Goal: Task Accomplishment & Management: Manage account settings

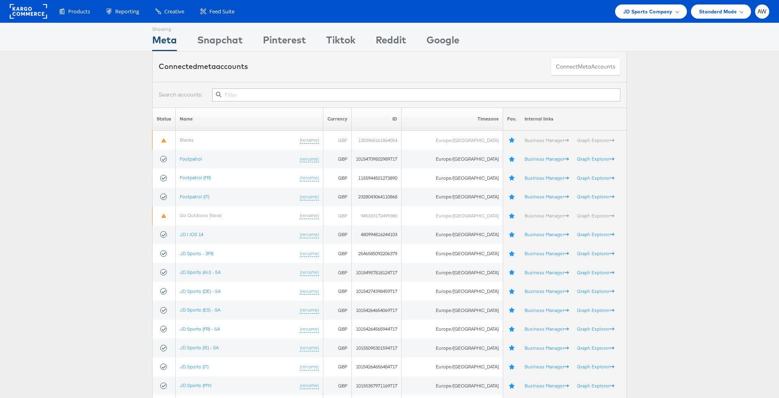
click at [303, 93] on input "text" at bounding box center [416, 94] width 408 height 13
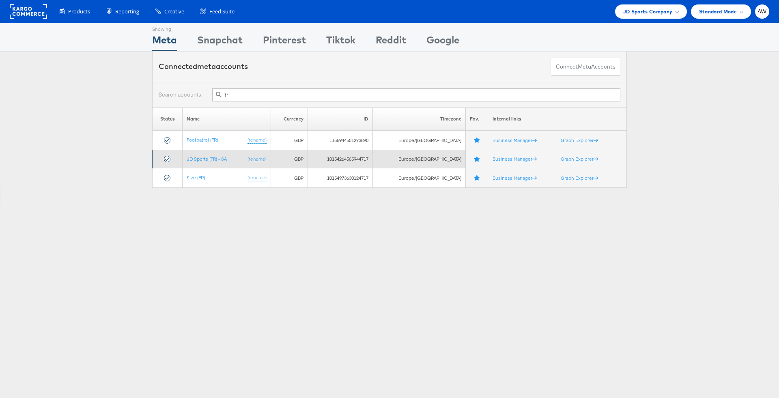
type input "fr"
click at [212, 164] on td "JD Sports (FR) - SA (rename)" at bounding box center [227, 159] width 88 height 19
click at [209, 156] on link "JD Sports (FR) - SA" at bounding box center [207, 159] width 40 height 6
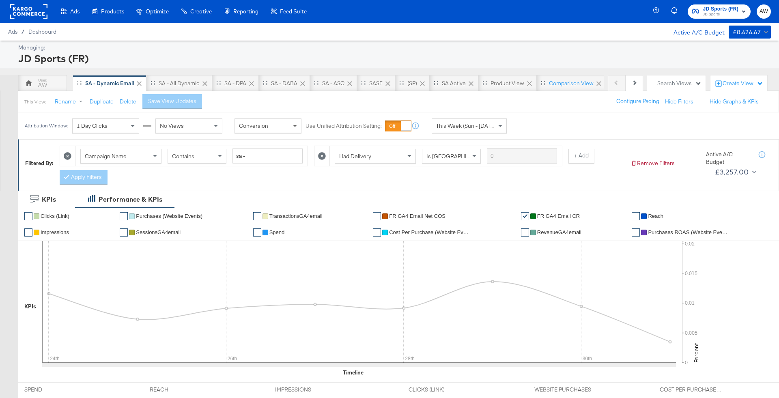
scroll to position [371, 0]
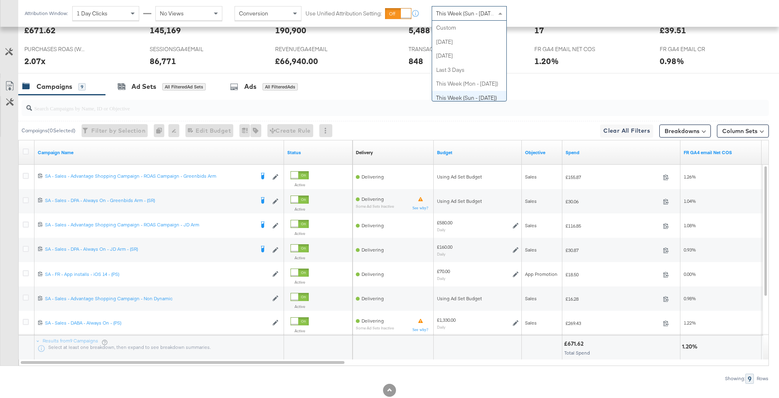
click at [466, 11] on span "This Week (Sun - Today)" at bounding box center [466, 13] width 61 height 7
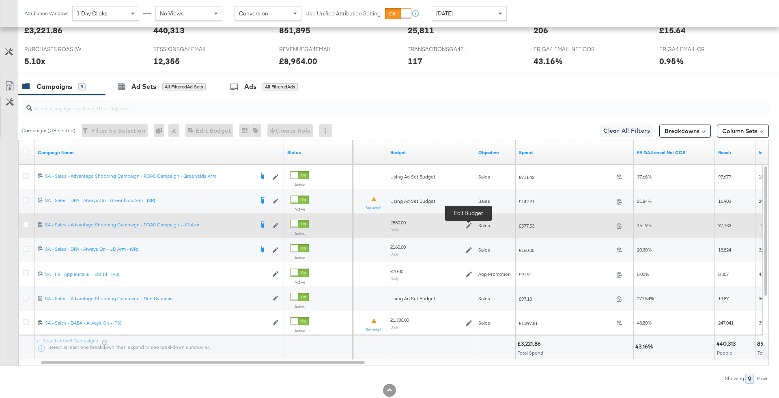
click at [470, 226] on icon at bounding box center [469, 226] width 6 height 6
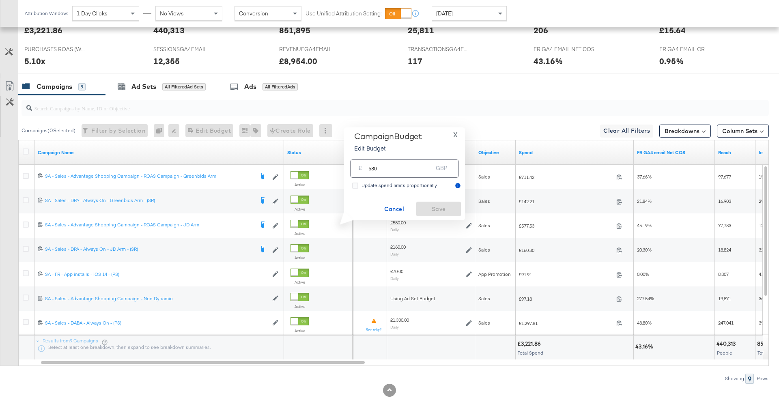
click at [373, 169] on input "580" at bounding box center [400, 165] width 64 height 17
type input "250"
click at [431, 208] on span "Save" at bounding box center [439, 209] width 38 height 10
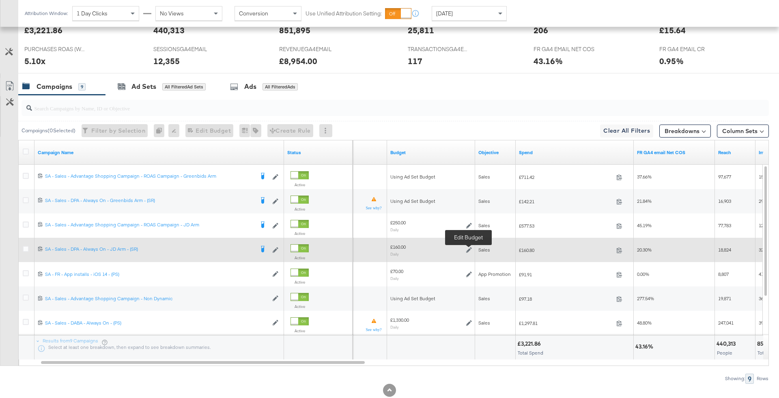
click at [469, 248] on icon at bounding box center [469, 250] width 6 height 6
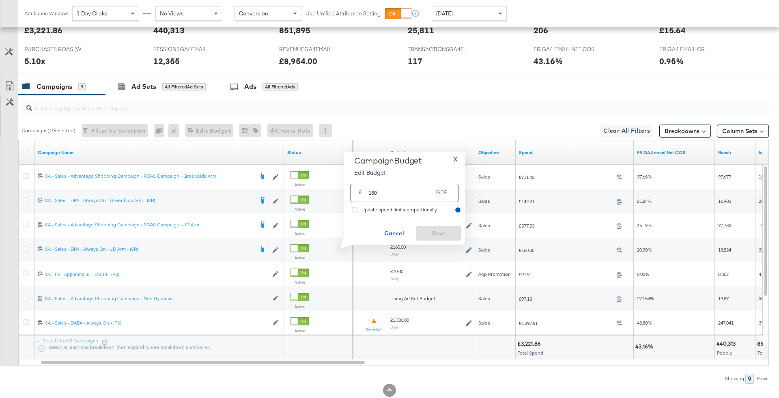
click at [419, 195] on input "160" at bounding box center [400, 189] width 64 height 17
type input "80"
click at [438, 237] on span "Save" at bounding box center [439, 233] width 38 height 10
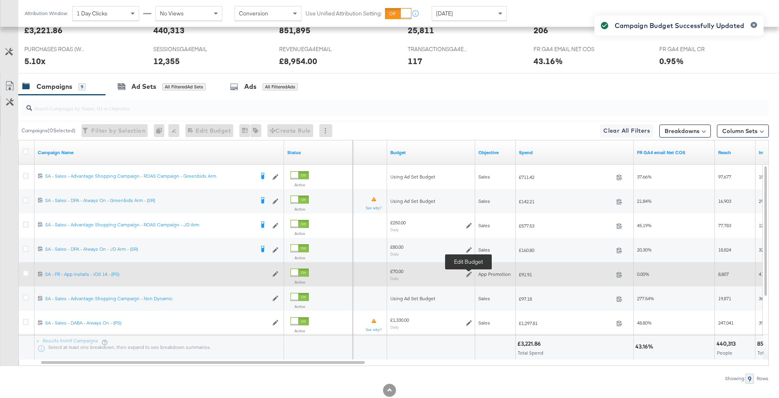
click at [468, 274] on icon at bounding box center [469, 275] width 6 height 6
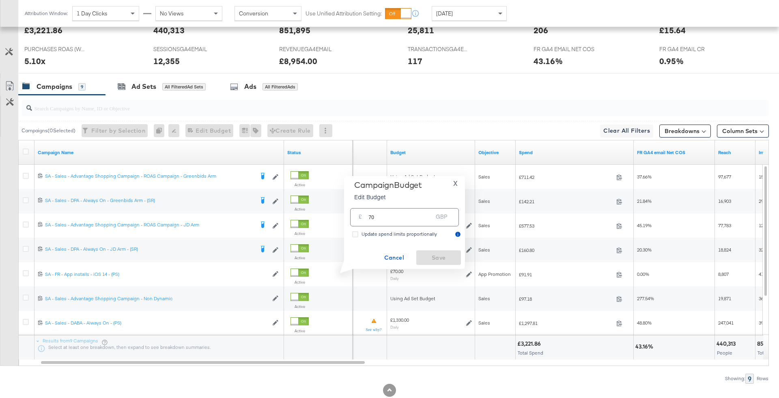
click at [415, 223] on div "£ 70 GBP" at bounding box center [404, 217] width 109 height 18
type input "7050"
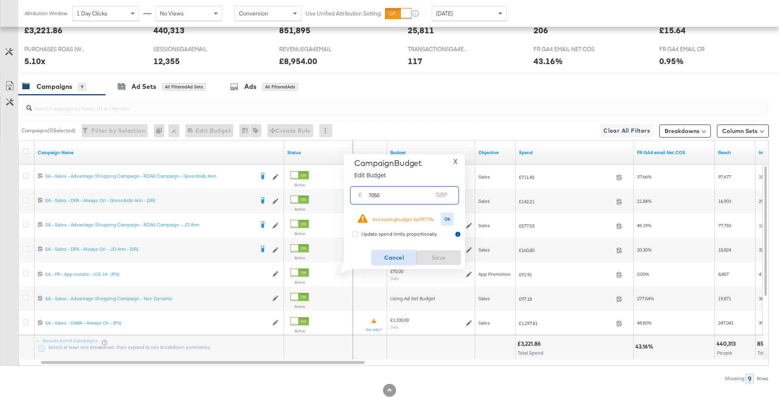
click at [396, 259] on span "Cancel" at bounding box center [394, 258] width 38 height 10
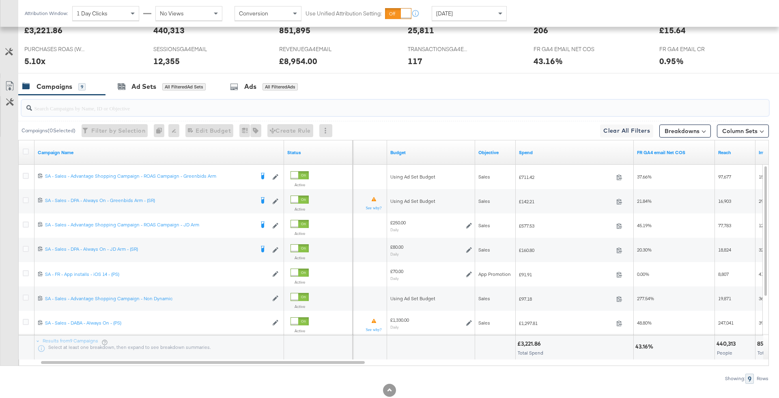
click at [259, 105] on input "search" at bounding box center [366, 105] width 668 height 16
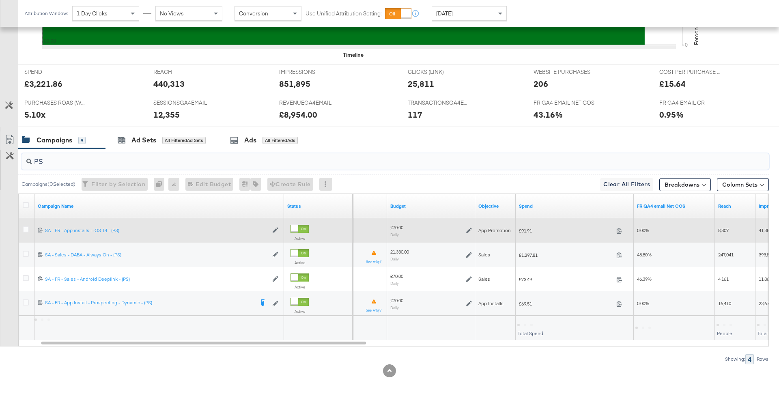
type input "PS"
click at [465, 229] on div "£70.00 Daily" at bounding box center [431, 230] width 82 height 13
click at [474, 229] on div "£70.00 Daily" at bounding box center [431, 230] width 88 height 19
click at [469, 228] on icon at bounding box center [469, 231] width 6 height 6
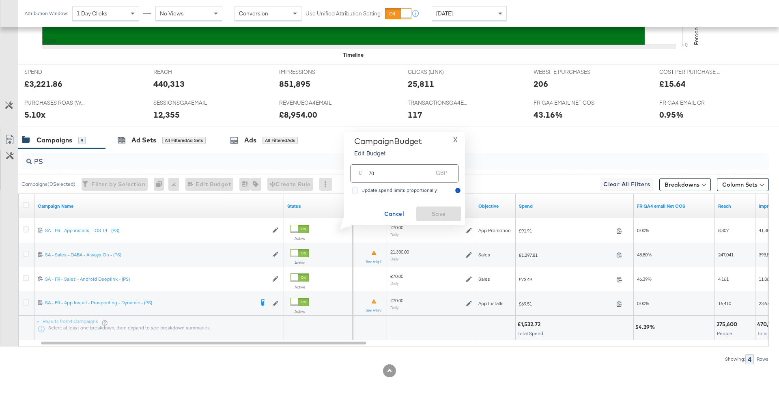
click at [395, 173] on input "70" at bounding box center [400, 170] width 64 height 17
type input "50"
click at [440, 215] on span "Save" at bounding box center [439, 214] width 38 height 10
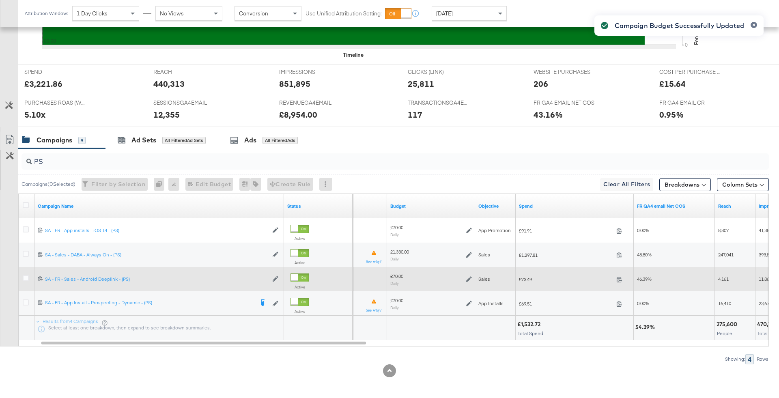
click at [469, 280] on icon at bounding box center [469, 279] width 6 height 6
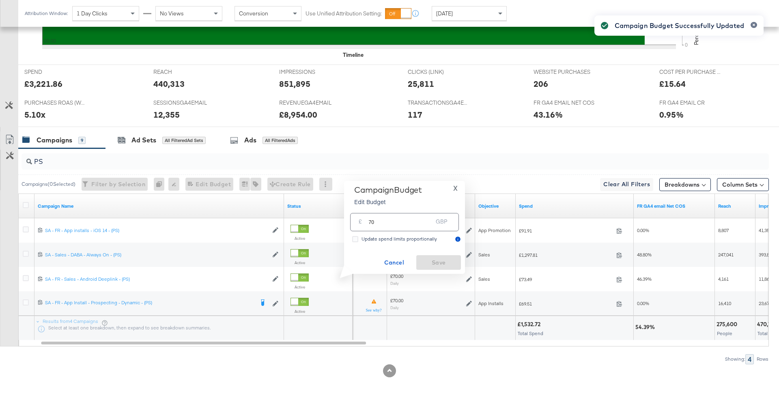
click at [417, 225] on input "70" at bounding box center [400, 218] width 64 height 17
type input "50"
click at [448, 257] on button "Save" at bounding box center [438, 262] width 45 height 15
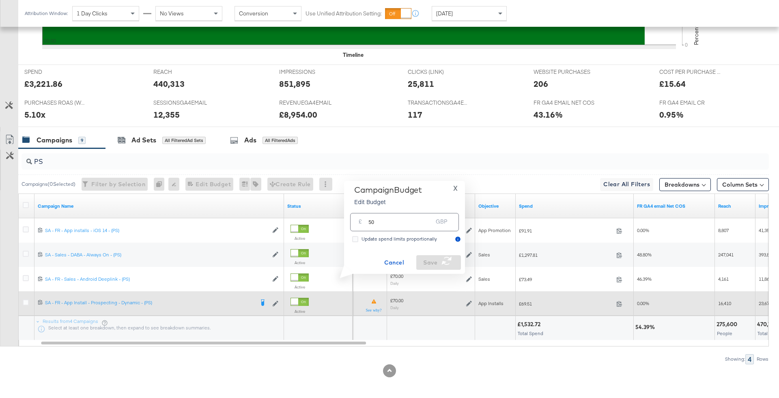
click at [470, 302] on icon at bounding box center [469, 304] width 6 height 6
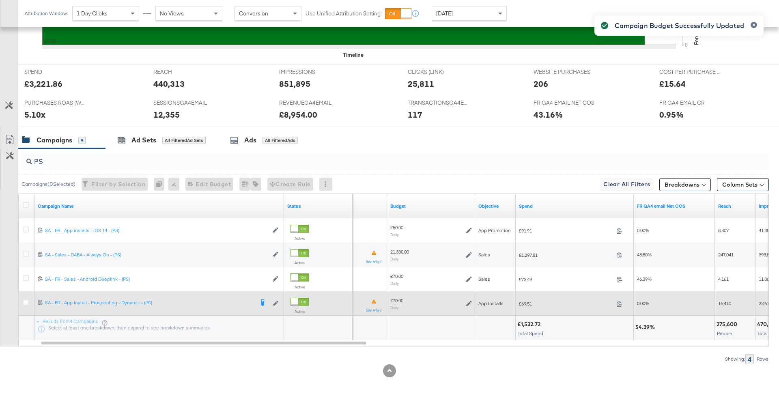
click at [470, 303] on icon at bounding box center [469, 304] width 6 height 6
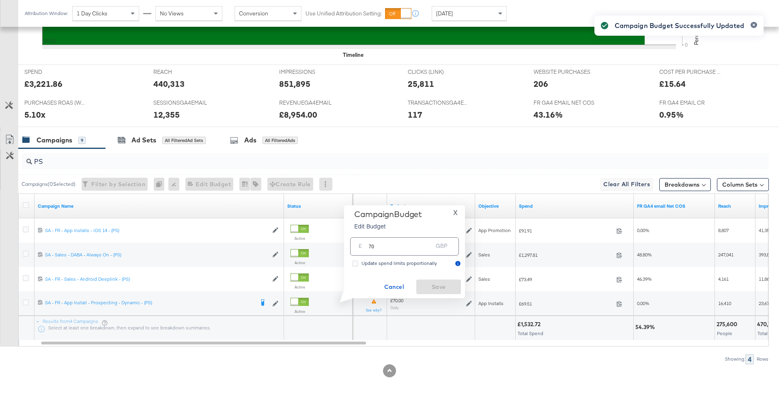
click at [415, 241] on input "70" at bounding box center [400, 243] width 64 height 17
type input "50"
click at [444, 283] on span "Save" at bounding box center [439, 287] width 38 height 10
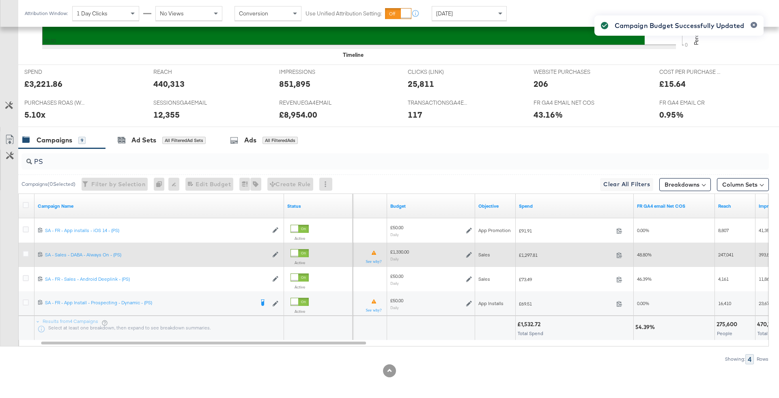
click at [465, 252] on div "£1,330.00 Daily" at bounding box center [431, 255] width 82 height 13
click at [470, 249] on div "£1,330.00 Daily" at bounding box center [431, 255] width 82 height 13
click at [470, 259] on div "£1,330.00 Daily" at bounding box center [431, 255] width 82 height 13
click at [469, 253] on icon at bounding box center [469, 255] width 6 height 6
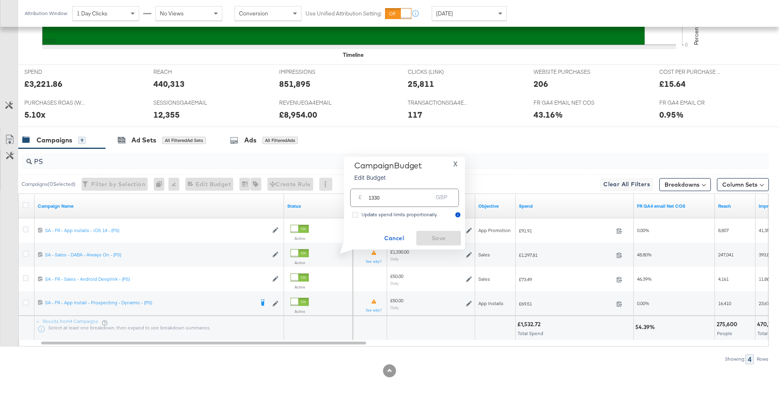
click at [416, 197] on input "1330" at bounding box center [400, 194] width 64 height 17
type input "400"
click at [452, 244] on button "Save" at bounding box center [438, 238] width 45 height 15
click at [95, 166] on div "PS" at bounding box center [396, 161] width 748 height 16
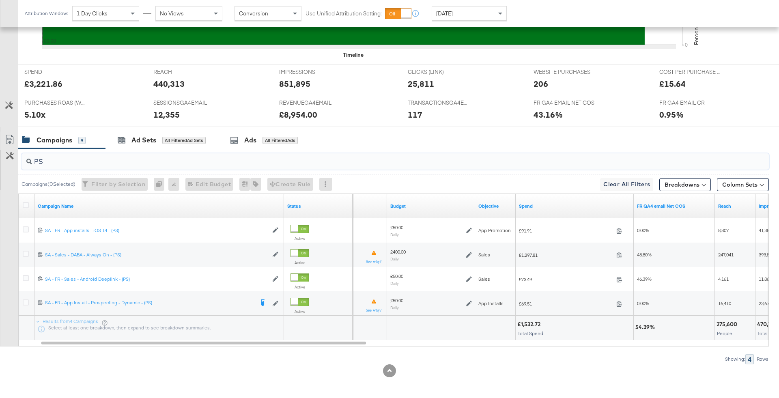
click at [95, 166] on div "PS" at bounding box center [396, 161] width 748 height 16
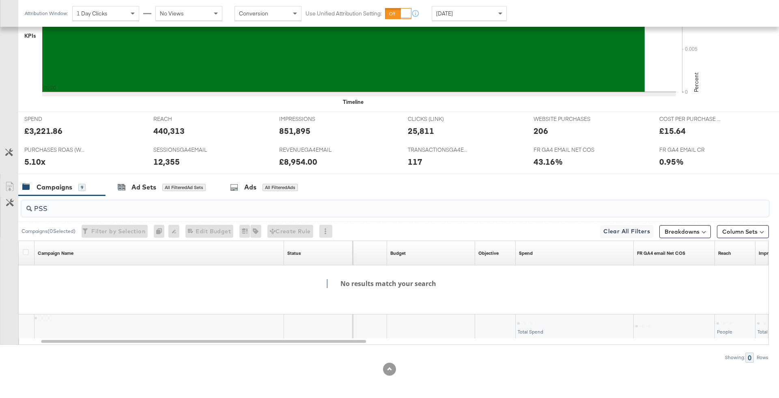
scroll to position [269, 0]
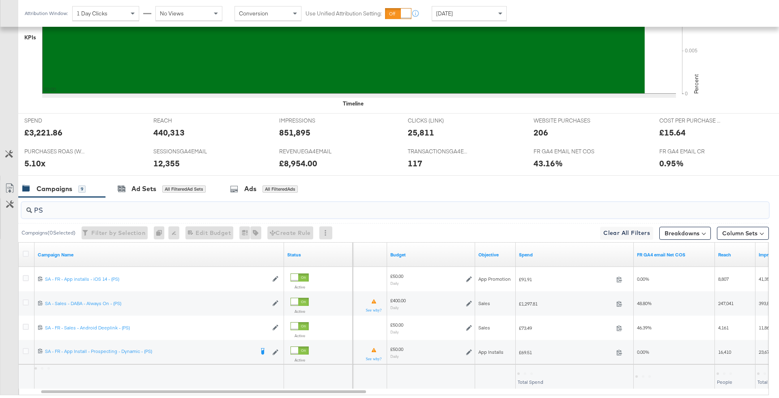
type input "P"
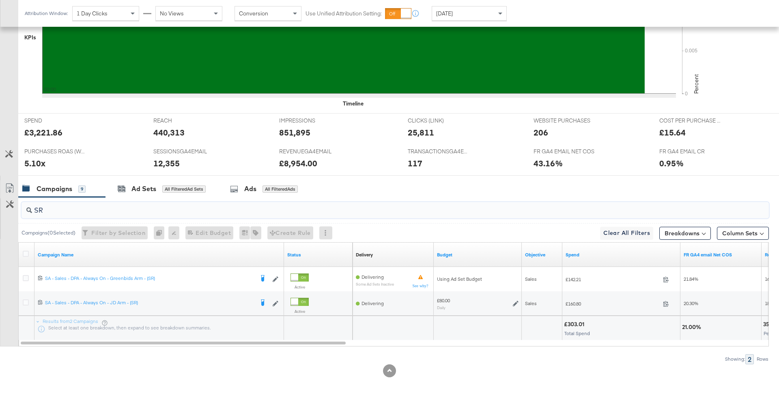
click at [58, 213] on input "SR" at bounding box center [366, 207] width 668 height 16
type input "green"
click at [204, 184] on div "Ad Sets All Filtered Ad Sets" at bounding box center [162, 188] width 88 height 9
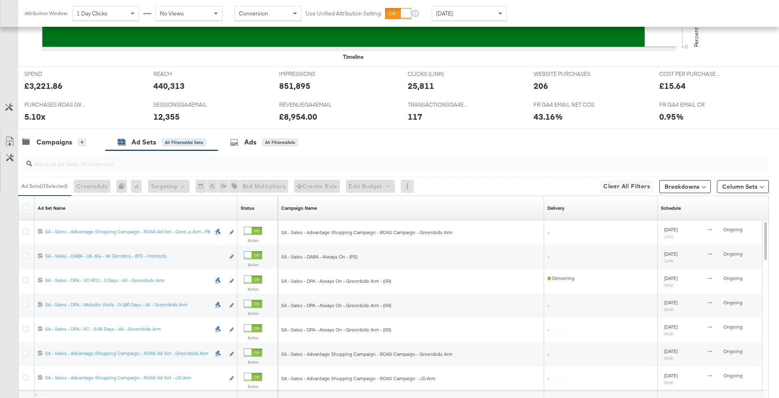
scroll to position [318, 0]
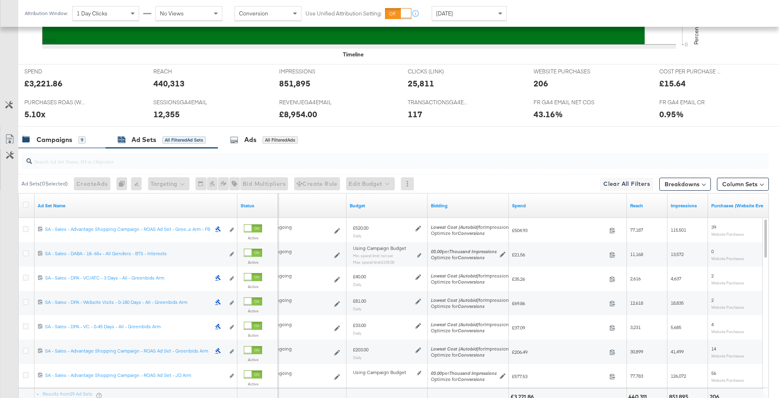
click at [54, 140] on div "Campaigns" at bounding box center [55, 139] width 36 height 9
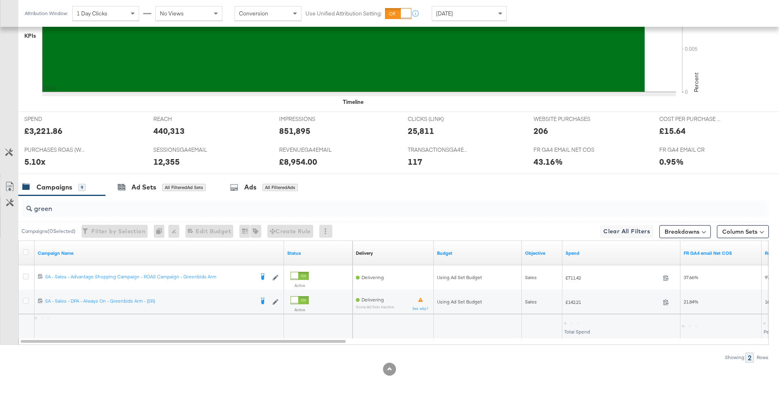
scroll to position [269, 0]
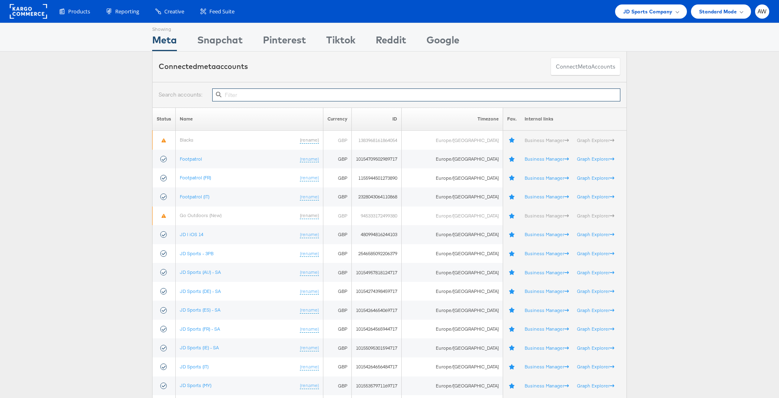
click at [327, 96] on input "text" at bounding box center [416, 94] width 408 height 13
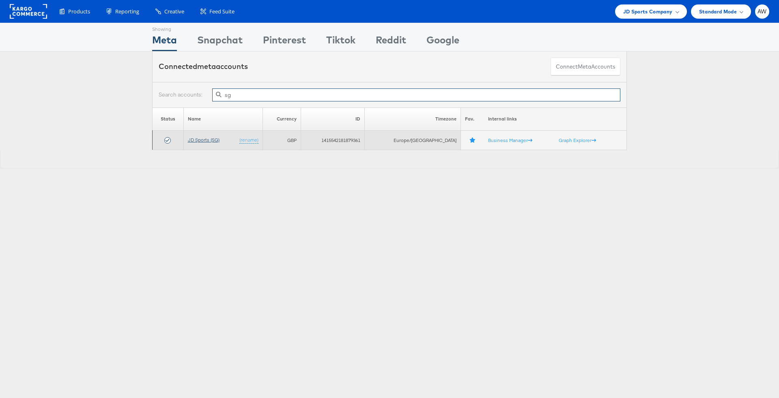
type input "sg"
click at [207, 138] on link "JD Sports (SG)" at bounding box center [204, 140] width 32 height 6
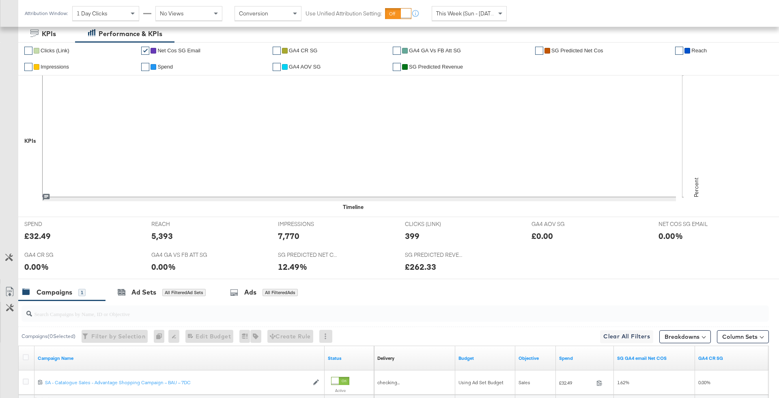
scroll to position [190, 0]
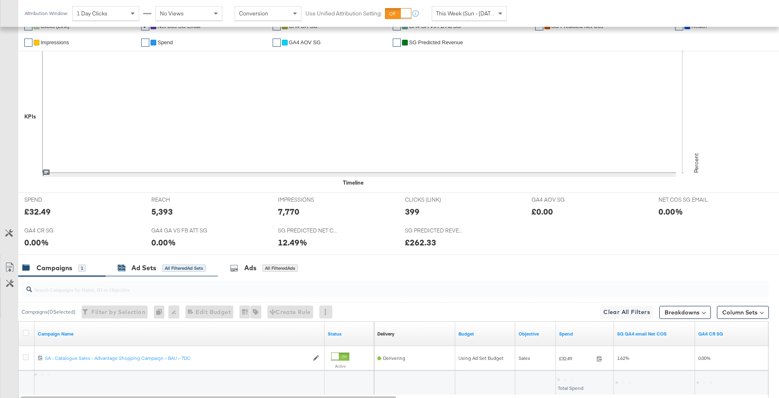
click at [164, 265] on div "All Filtered Ad Sets" at bounding box center [183, 268] width 43 height 7
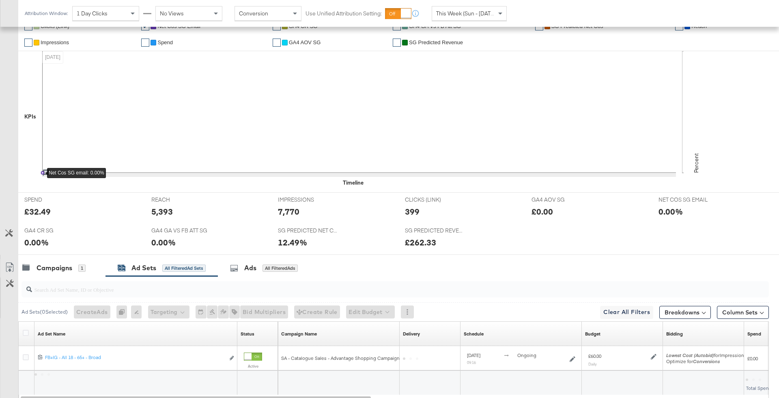
scroll to position [245, 0]
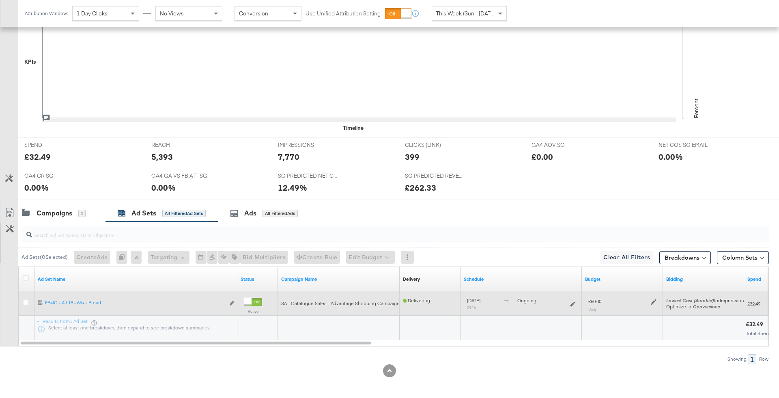
click at [658, 300] on div "£60.00 Daily" at bounding box center [622, 305] width 75 height 20
click at [651, 300] on icon at bounding box center [654, 302] width 6 height 6
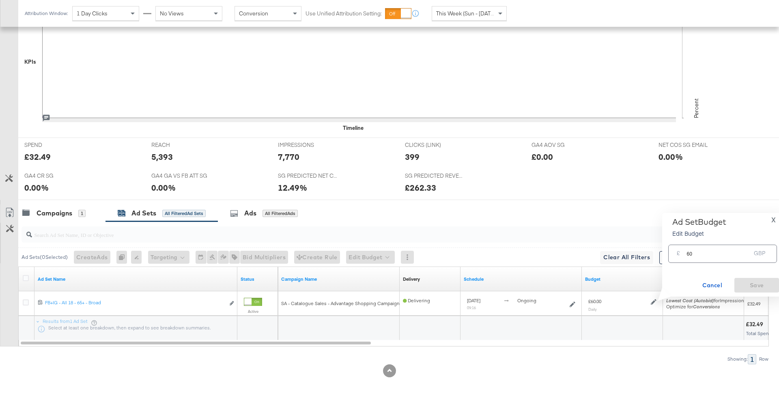
click at [694, 261] on div "£ 60 GBP" at bounding box center [722, 254] width 109 height 18
click at [692, 253] on input "60" at bounding box center [719, 250] width 64 height 17
type input "69"
click at [761, 284] on span "Save" at bounding box center [757, 285] width 38 height 10
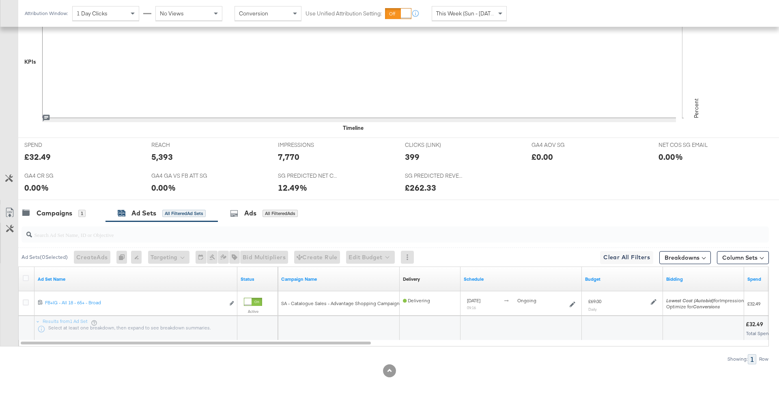
scroll to position [0, 0]
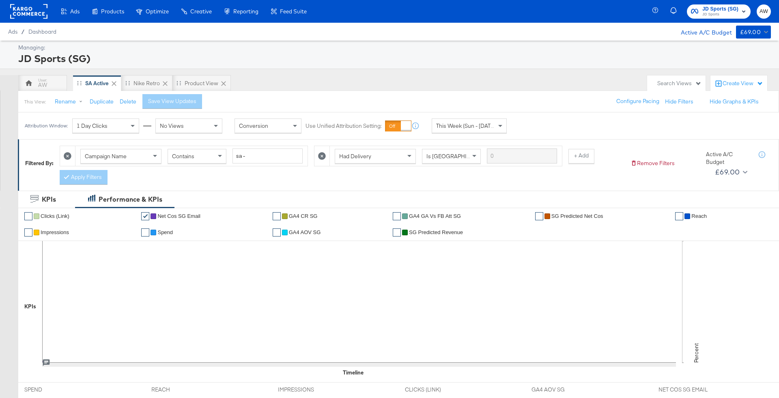
click at [726, 5] on span "JD Sports (SG)" at bounding box center [720, 9] width 36 height 9
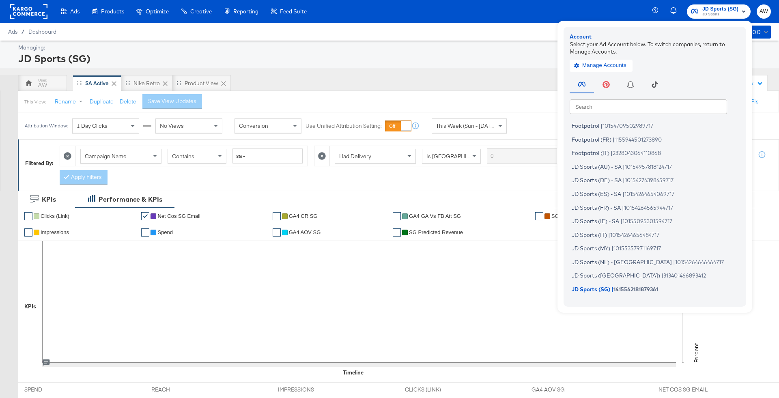
click at [671, 101] on input "text" at bounding box center [648, 106] width 157 height 15
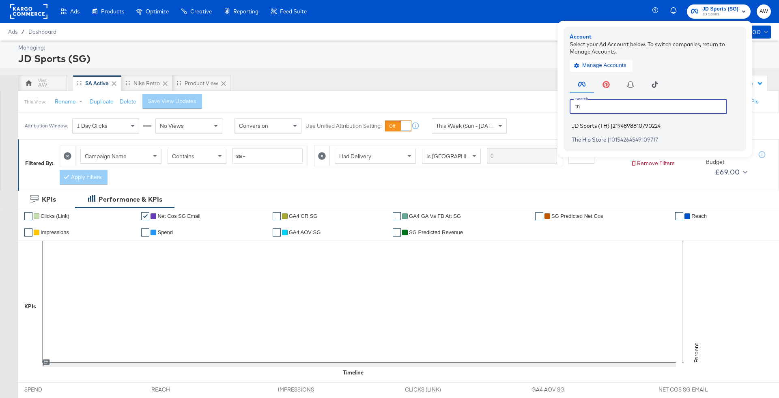
type input "th"
click at [595, 123] on span "JD Sports (TH)" at bounding box center [591, 126] width 38 height 6
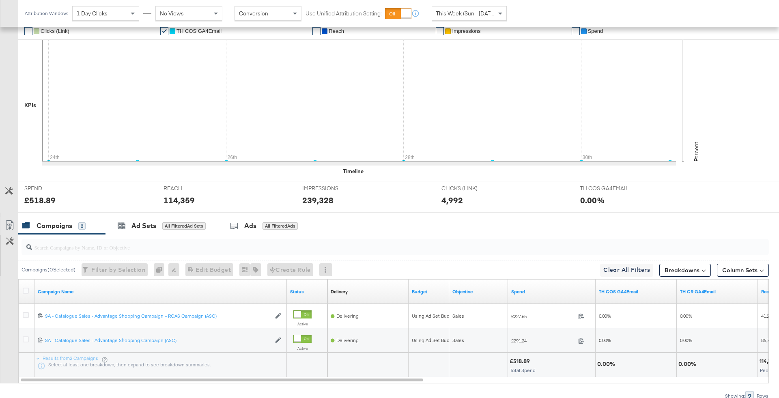
scroll to position [222, 0]
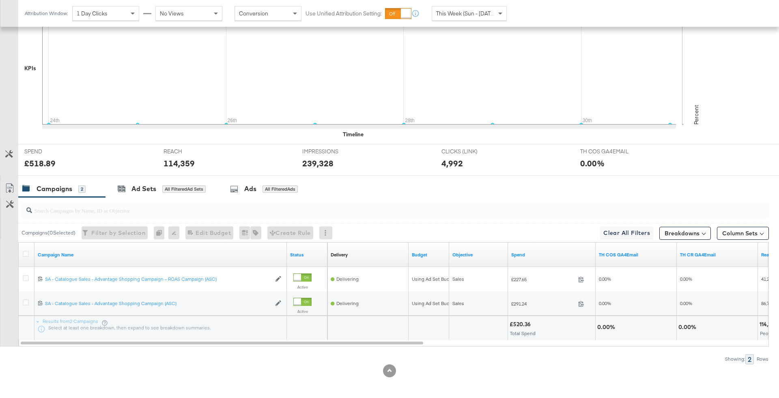
click at [202, 173] on div "REACH REACH 114,359" at bounding box center [226, 159] width 139 height 31
click at [194, 185] on div "All Filtered Ad Sets" at bounding box center [183, 188] width 43 height 7
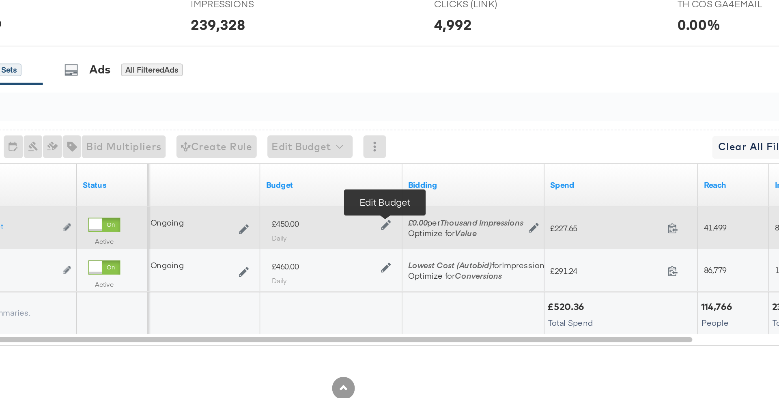
click at [412, 276] on icon at bounding box center [414, 278] width 6 height 6
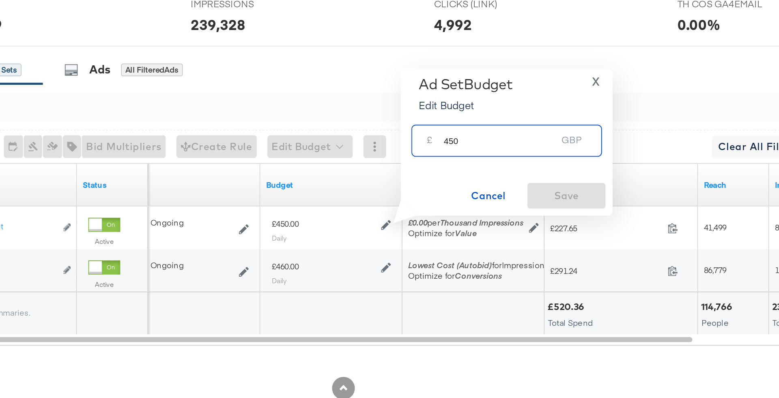
drag, startPoint x: 449, startPoint y: 230, endPoint x: 498, endPoint y: 235, distance: 48.5
click at [498, 235] on div "£ 450 GBP" at bounding box center [483, 229] width 109 height 18
type input "400"
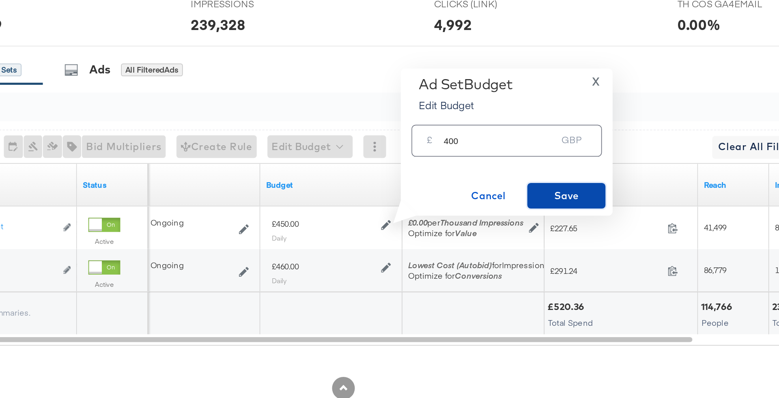
click at [530, 257] on span "Save" at bounding box center [517, 261] width 38 height 10
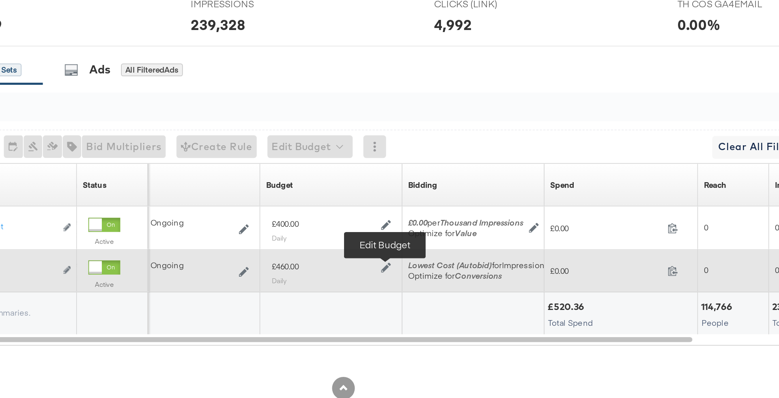
click at [413, 301] on icon at bounding box center [414, 303] width 6 height 6
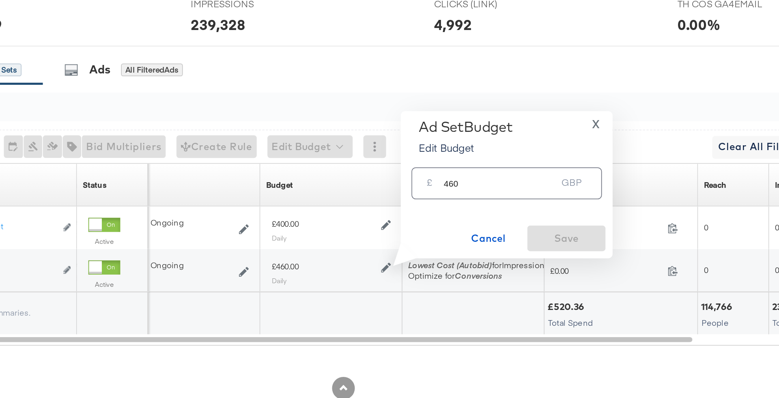
click at [453, 252] on input "460" at bounding box center [479, 250] width 64 height 17
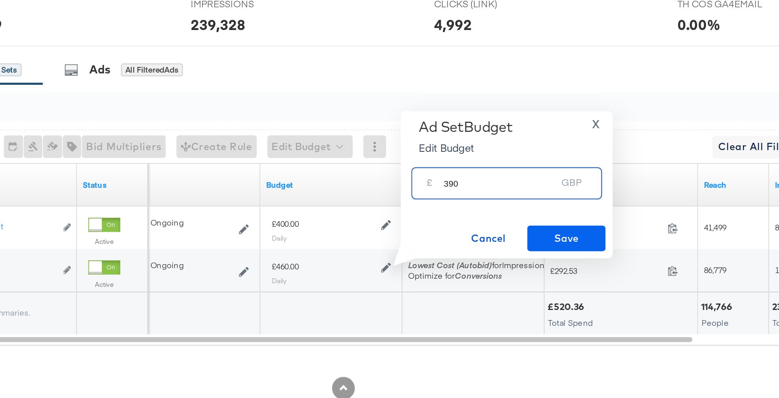
type input "390"
click at [519, 282] on span "Save" at bounding box center [517, 285] width 38 height 10
